Goal: Task Accomplishment & Management: Complete application form

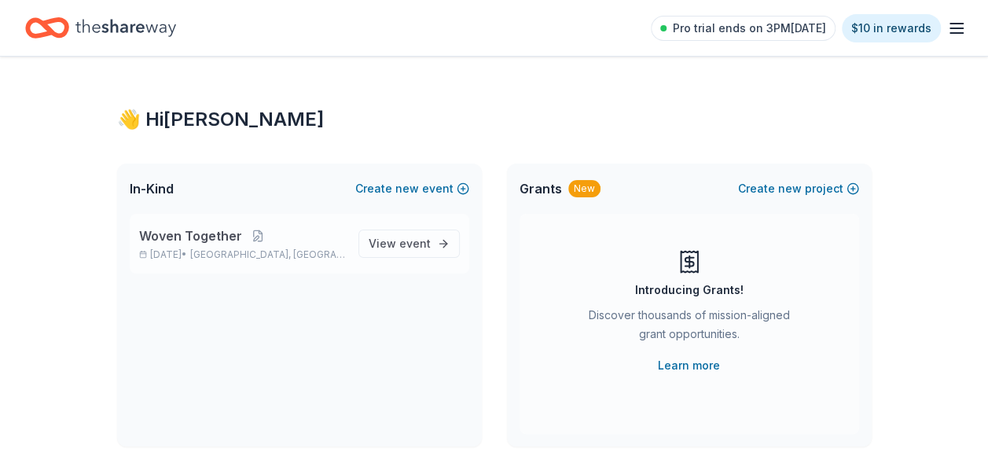
click at [283, 250] on span "[GEOGRAPHIC_DATA], [GEOGRAPHIC_DATA]" at bounding box center [267, 255] width 155 height 13
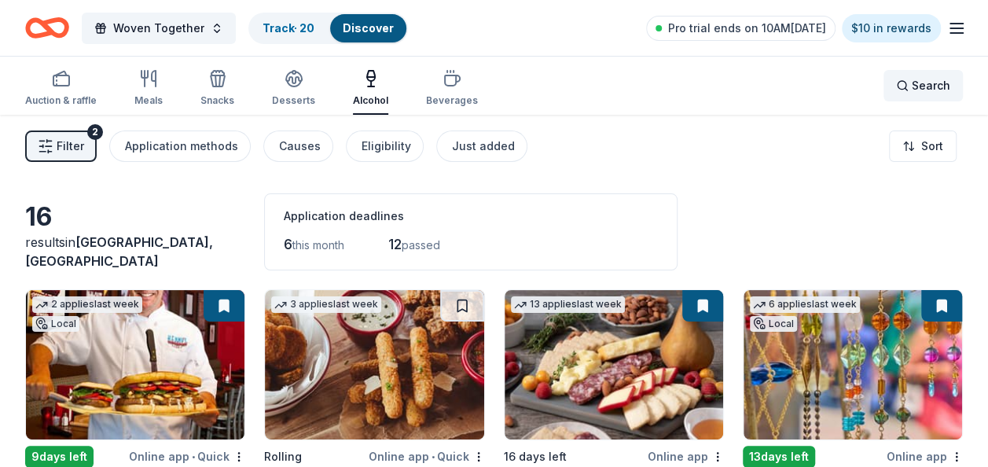
click at [928, 80] on span "Search" at bounding box center [931, 85] width 39 height 19
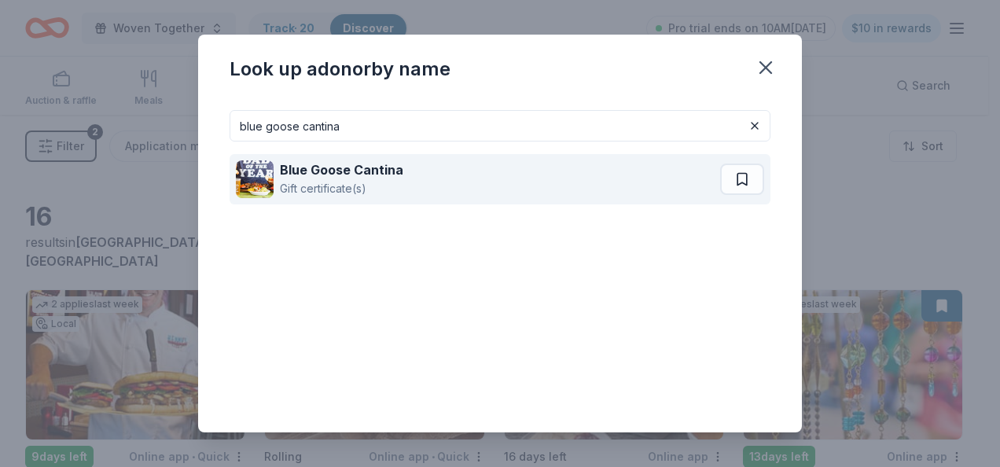
type input "blue goose cantina"
click at [333, 175] on strong "Blue Goose Cantina" at bounding box center [341, 170] width 123 height 16
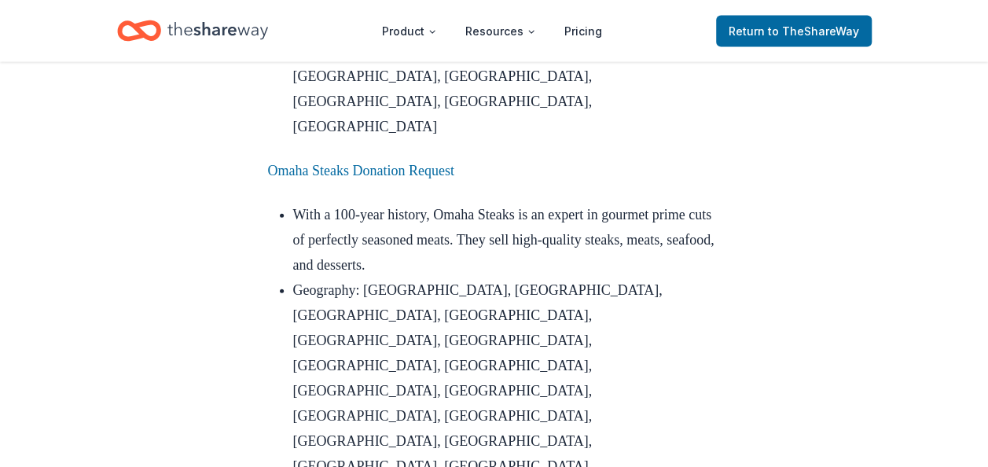
scroll to position [1809, 0]
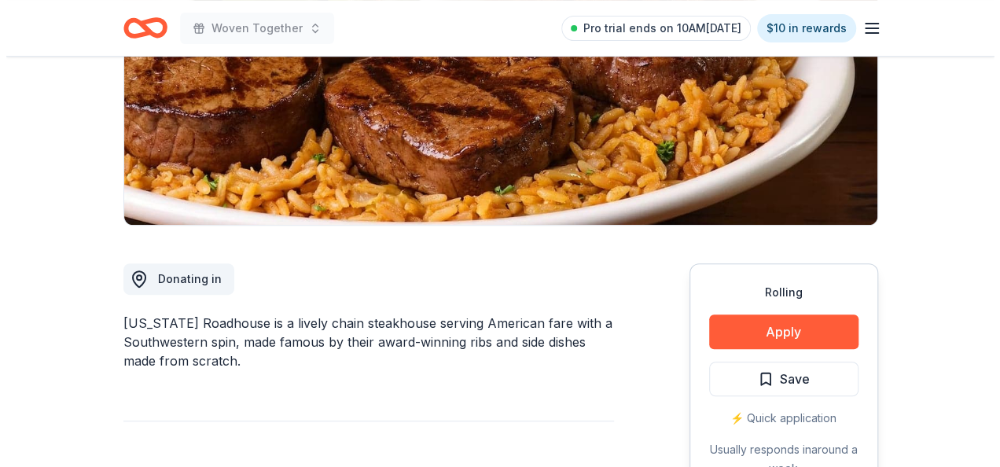
scroll to position [315, 0]
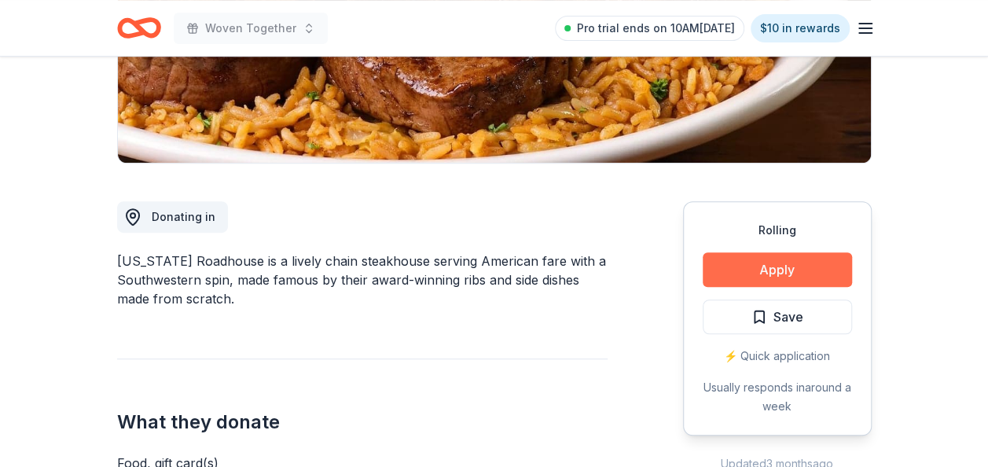
click at [760, 273] on button "Apply" at bounding box center [777, 269] width 149 height 35
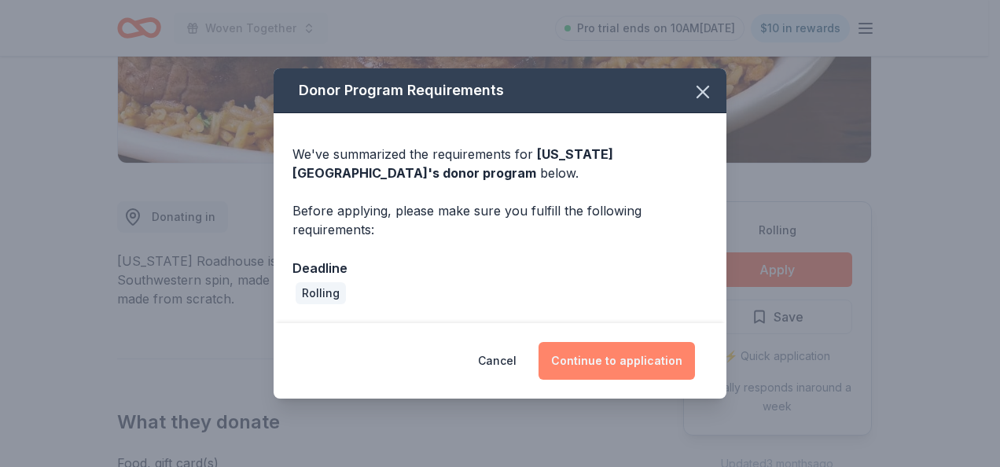
click at [617, 356] on button "Continue to application" at bounding box center [617, 361] width 156 height 38
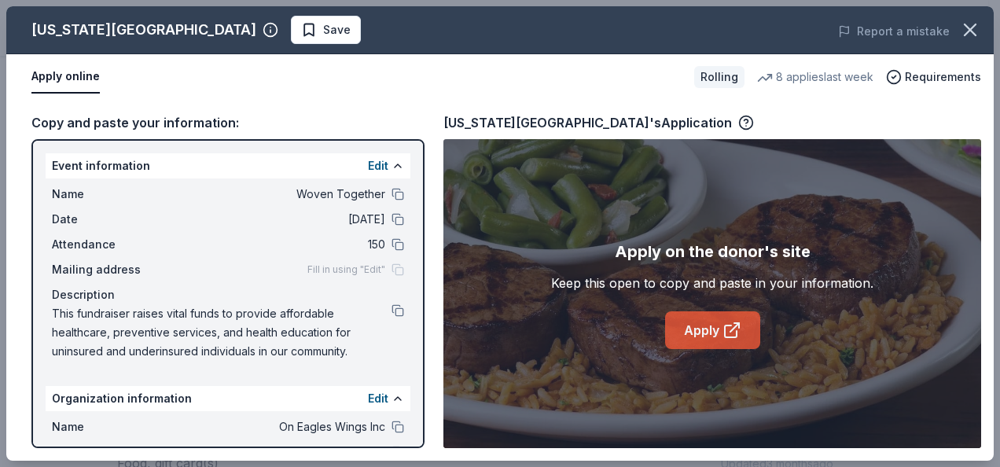
click at [722, 327] on link "Apply" at bounding box center [712, 330] width 95 height 38
click at [323, 27] on span "Save" at bounding box center [337, 29] width 28 height 19
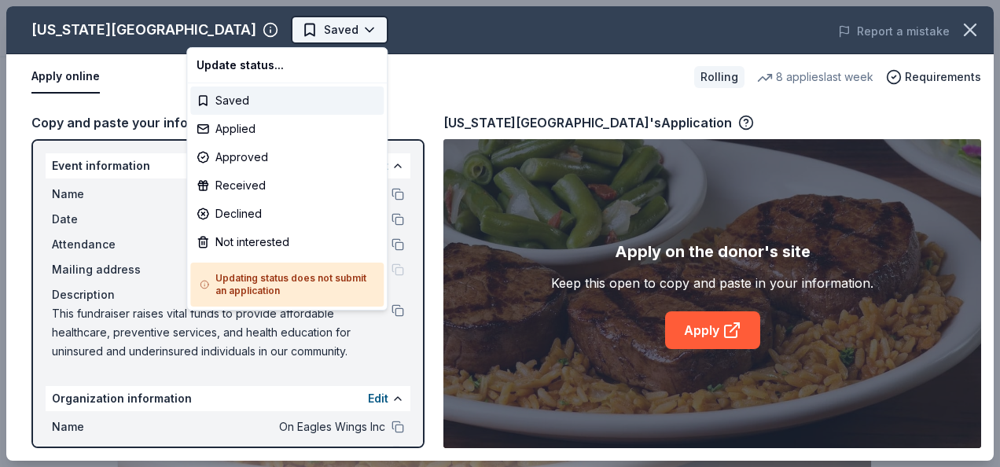
scroll to position [0, 0]
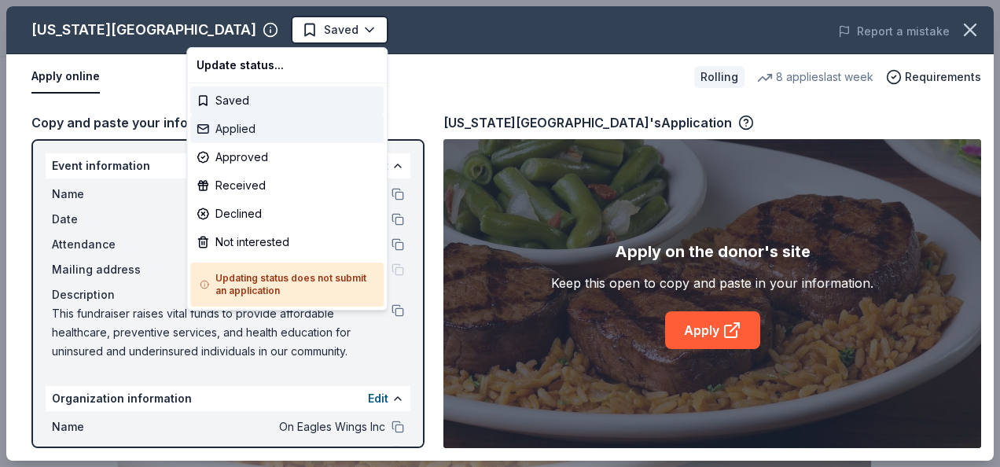
click at [250, 129] on div "Applied" at bounding box center [286, 129] width 193 height 28
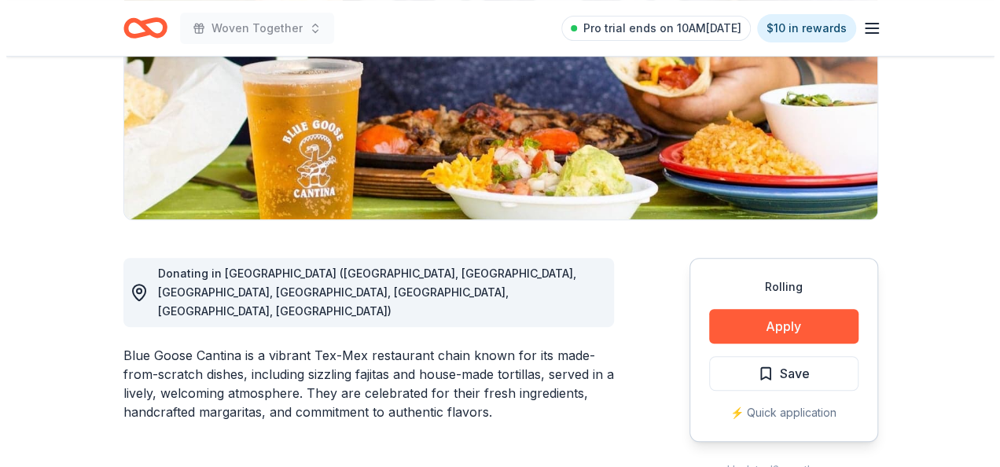
scroll to position [315, 0]
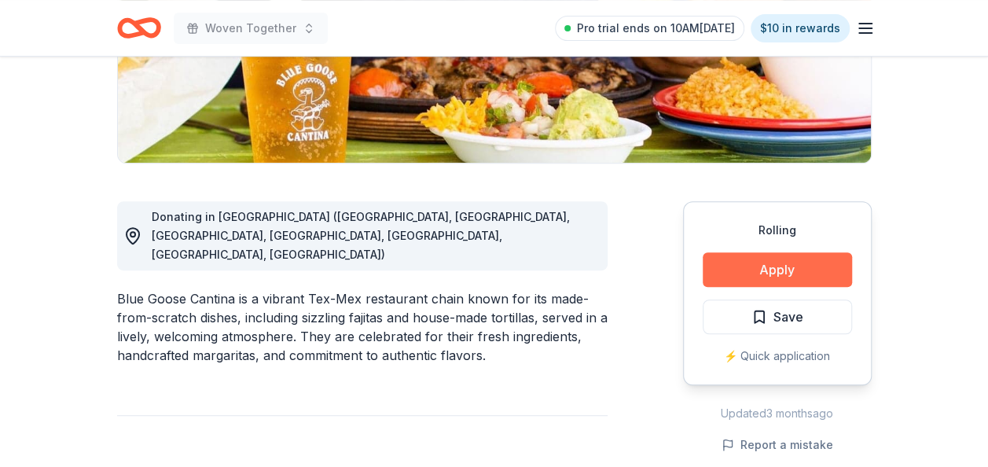
click at [771, 271] on button "Apply" at bounding box center [777, 269] width 149 height 35
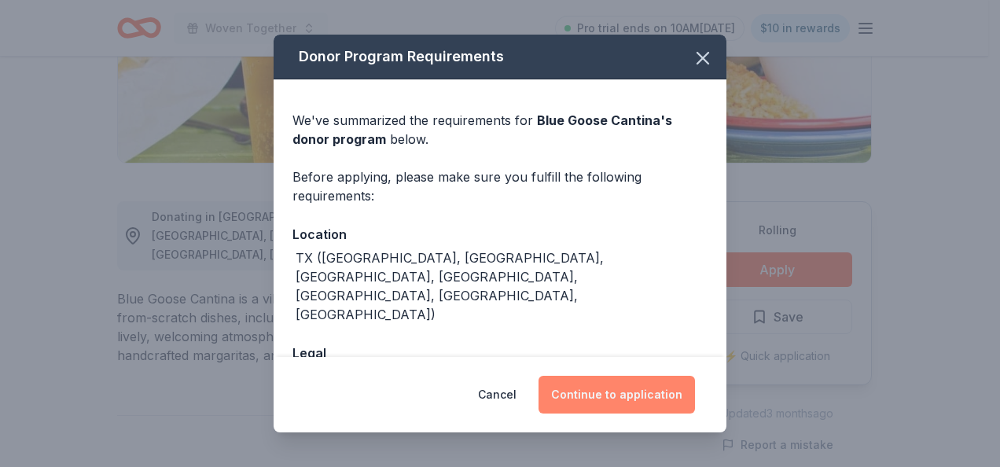
click at [600, 393] on button "Continue to application" at bounding box center [617, 395] width 156 height 38
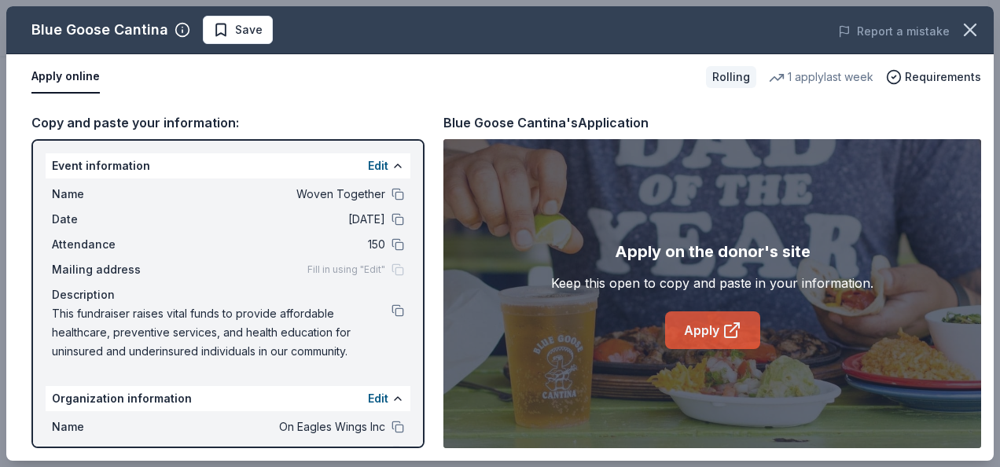
click at [720, 325] on link "Apply" at bounding box center [712, 330] width 95 height 38
